Goal: Navigation & Orientation: Find specific page/section

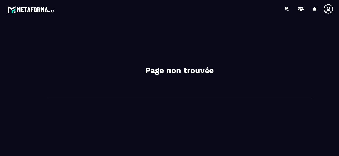
click at [42, 9] on img at bounding box center [31, 10] width 48 height 10
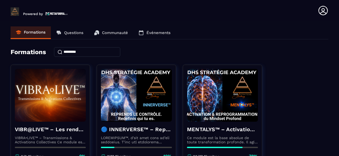
click at [120, 30] on p "Communauté" at bounding box center [115, 32] width 26 height 5
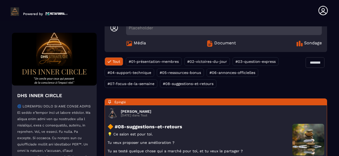
scroll to position [42, 0]
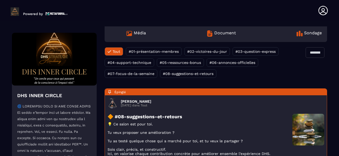
click at [48, 13] on img at bounding box center [56, 13] width 22 height 4
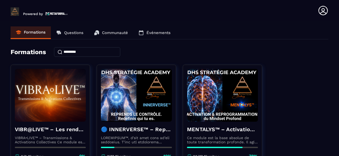
click at [154, 33] on p "Événements" at bounding box center [158, 32] width 24 height 5
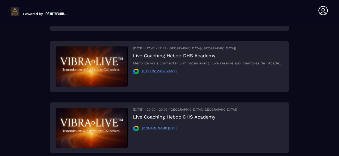
scroll to position [148, 0]
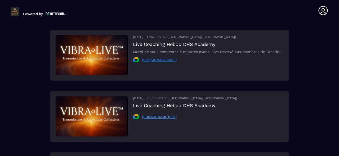
click at [173, 59] on link "[URL][DOMAIN_NAME]" at bounding box center [159, 60] width 34 height 4
click at [157, 116] on link "[DOMAIN_NAME][URL]" at bounding box center [159, 117] width 34 height 4
